Goal: Communication & Community: Participate in discussion

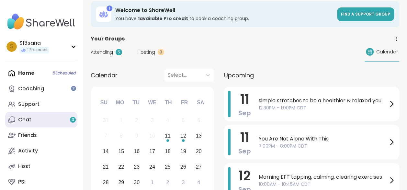
click at [34, 117] on link "Chat 3" at bounding box center [41, 120] width 72 height 16
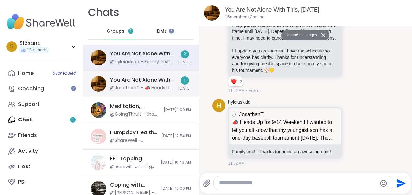
click at [130, 91] on div "You Are Not Alone With This, [DATE] @JonathanT - 📣 Heads Up for 9/14 Weekend I …" at bounding box center [141, 84] width 116 height 26
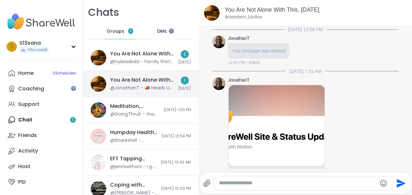
scroll to position [199, 0]
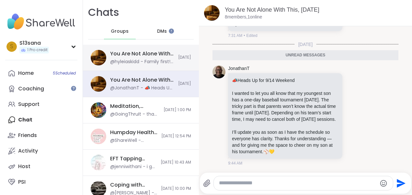
click at [130, 54] on div "You Are Not Alone With This, [DATE]" at bounding box center [142, 53] width 64 height 7
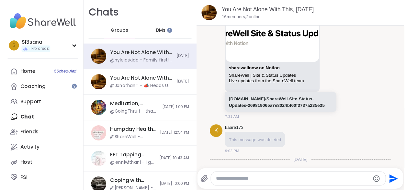
scroll to position [495, 0]
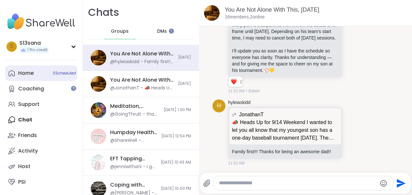
click at [34, 71] on link "Home 5 Scheduled" at bounding box center [41, 73] width 72 height 16
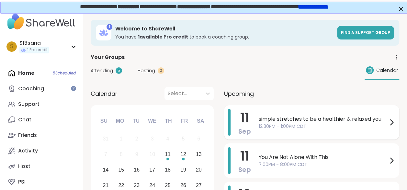
click at [324, 129] on span "12:30PM - 1:00PM CDT" at bounding box center [323, 126] width 129 height 7
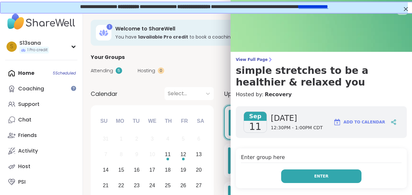
click at [320, 174] on button "Enter" at bounding box center [321, 176] width 80 height 14
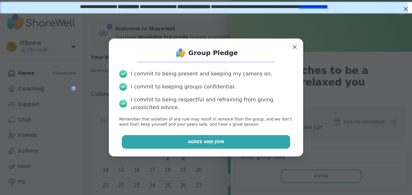
click at [260, 135] on button "Agree and Join" at bounding box center [206, 142] width 169 height 14
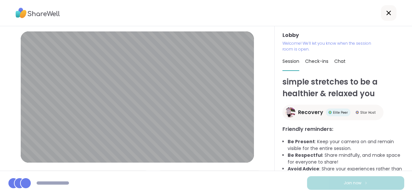
scroll to position [14, 0]
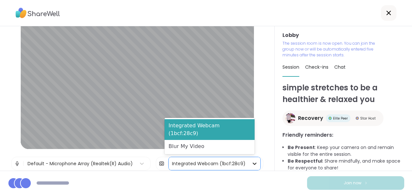
click at [251, 161] on icon at bounding box center [254, 163] width 6 height 6
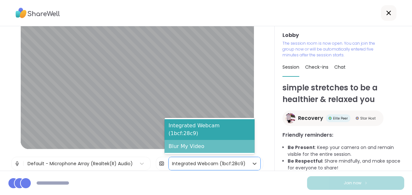
click at [215, 149] on div "Blur My Video" at bounding box center [209, 146] width 90 height 13
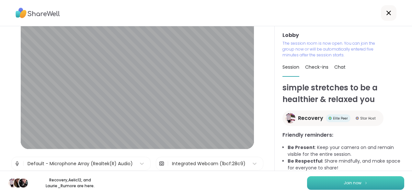
click at [316, 177] on button "Join now" at bounding box center [355, 183] width 97 height 14
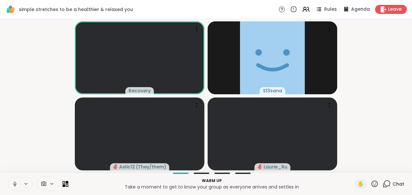
click at [13, 184] on icon at bounding box center [15, 184] width 6 height 6
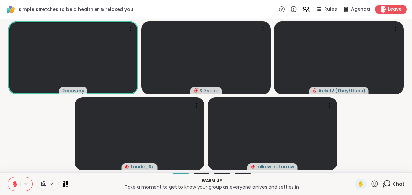
click at [58, 127] on video-player-container "Recovery S13sana Aelic12 ( They/them ) [PERSON_NAME]" at bounding box center [206, 96] width 404 height 148
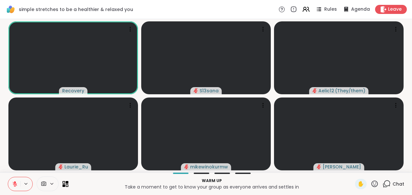
click at [387, 184] on div "Chat" at bounding box center [393, 184] width 22 height 10
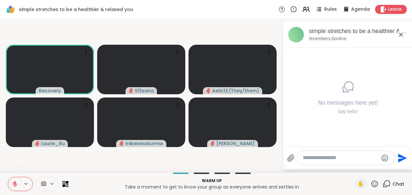
click at [324, 157] on textarea "Type your message" at bounding box center [340, 157] width 75 height 7
type textarea "**********"
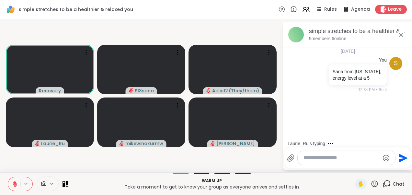
click at [399, 35] on icon at bounding box center [401, 35] width 8 height 8
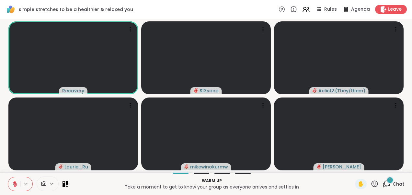
click at [382, 183] on icon at bounding box center [386, 184] width 8 height 8
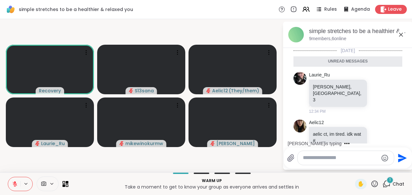
scroll to position [33, 0]
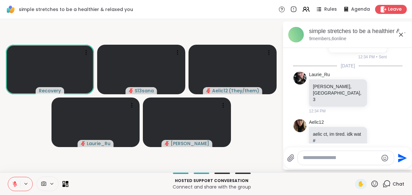
click at [401, 33] on icon at bounding box center [401, 35] width 8 height 8
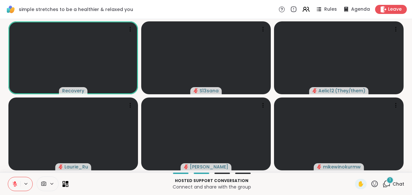
click at [387, 181] on div "1" at bounding box center [389, 179] width 7 height 7
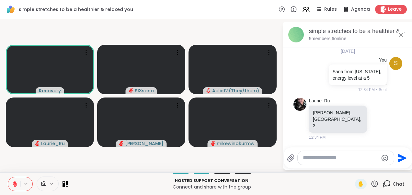
scroll to position [95, 0]
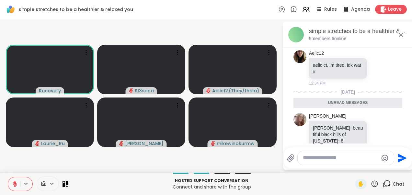
click at [400, 33] on icon at bounding box center [401, 35] width 8 height 8
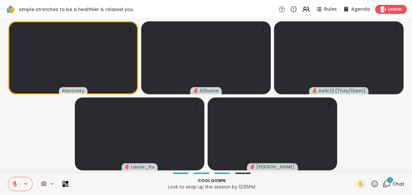
click at [385, 184] on icon at bounding box center [386, 184] width 8 height 8
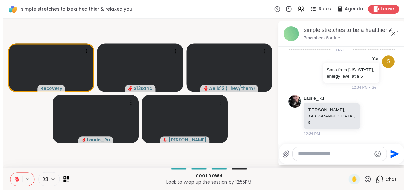
scroll to position [136, 0]
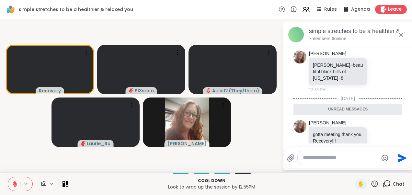
click at [400, 34] on icon at bounding box center [401, 35] width 4 height 4
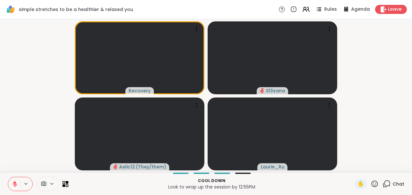
click at [22, 152] on video-player-container "Recovery S13sana Aelic12 ( They/them ) [PERSON_NAME]" at bounding box center [206, 96] width 404 height 148
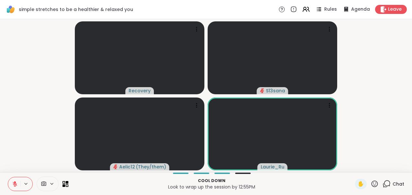
click at [13, 185] on icon at bounding box center [15, 184] width 6 height 6
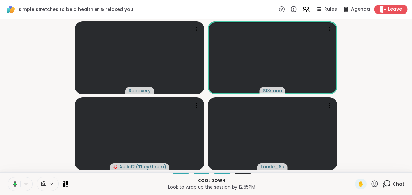
click at [388, 12] on span "Leave" at bounding box center [395, 9] width 14 height 7
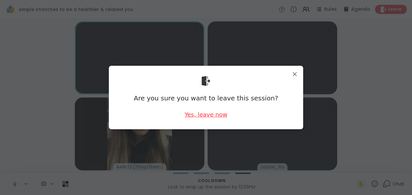
click at [208, 115] on div "Yes, leave now" at bounding box center [205, 114] width 43 height 8
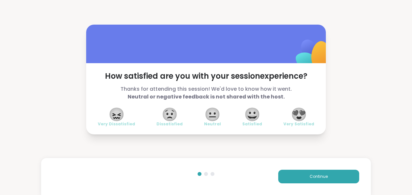
click at [295, 112] on span "😍" at bounding box center [299, 114] width 16 height 12
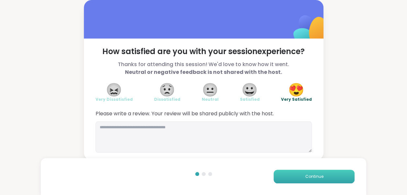
click at [295, 173] on button "Continue" at bounding box center [313, 177] width 81 height 14
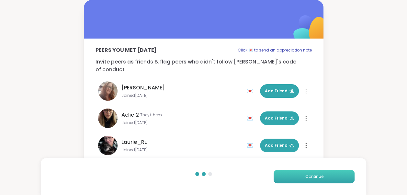
click at [295, 173] on button "Continue" at bounding box center [313, 177] width 81 height 14
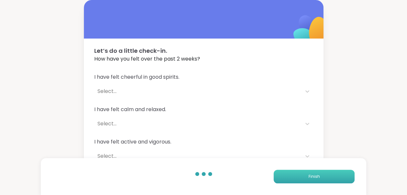
click at [295, 173] on button "Finish" at bounding box center [313, 177] width 81 height 14
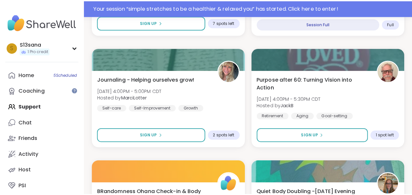
scroll to position [995, 0]
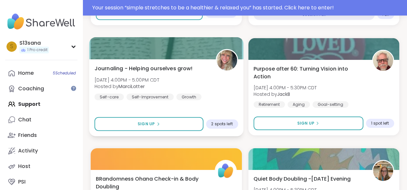
click at [215, 91] on div "Journaling - Helping ourselves grow! [DATE] 4:00PM - 5:00PM CDT Hosted by [PERS…" at bounding box center [165, 82] width 143 height 36
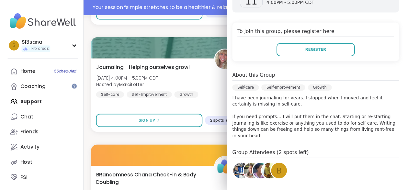
scroll to position [0, 0]
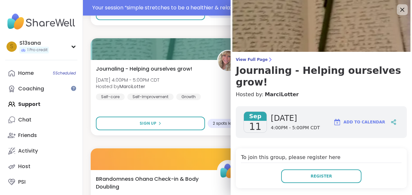
click at [398, 7] on icon at bounding box center [402, 10] width 8 height 8
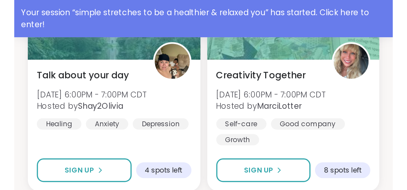
scroll to position [1387, 0]
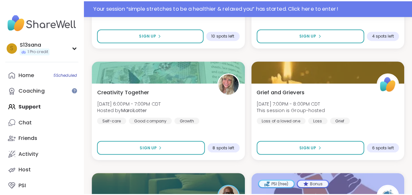
scroll to position [1193, 0]
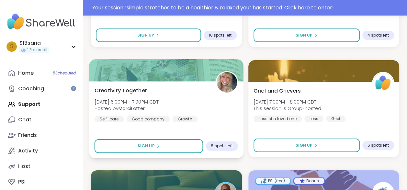
click at [194, 95] on div "Creativity Together [DATE] 6:00PM - 7:00PM CDT Hosted by [PERSON_NAME] Self-car…" at bounding box center [165, 104] width 143 height 36
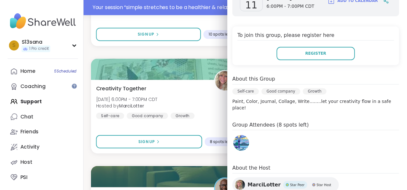
scroll to position [0, 0]
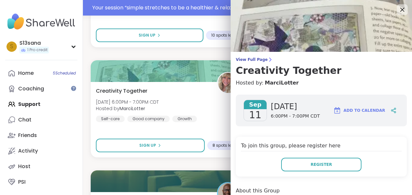
click at [398, 10] on icon at bounding box center [402, 10] width 8 height 8
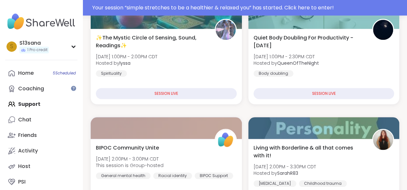
scroll to position [196, 0]
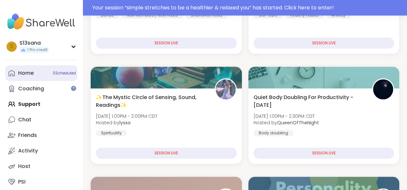
click at [41, 76] on link "Home 5 Scheduled" at bounding box center [41, 73] width 72 height 16
